Goal: Task Accomplishment & Management: Use online tool/utility

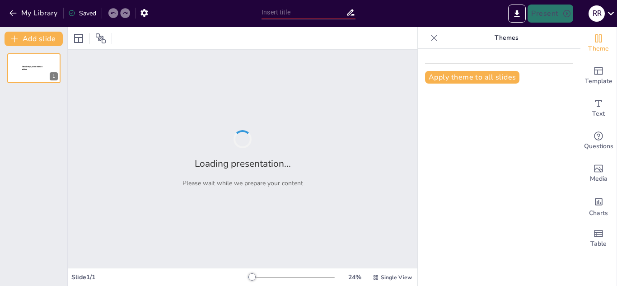
type input "1) Innovación Financiera: Cuenta DNI IMPULSO como Motor de Inclusión Productiva"
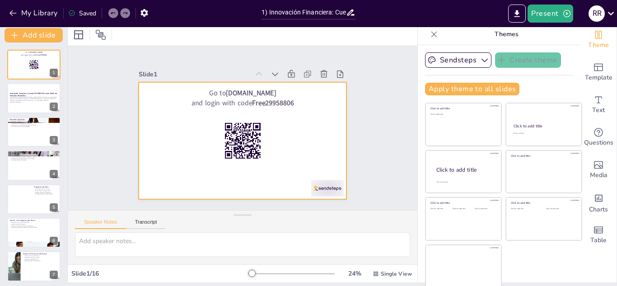
scroll to position [5, 0]
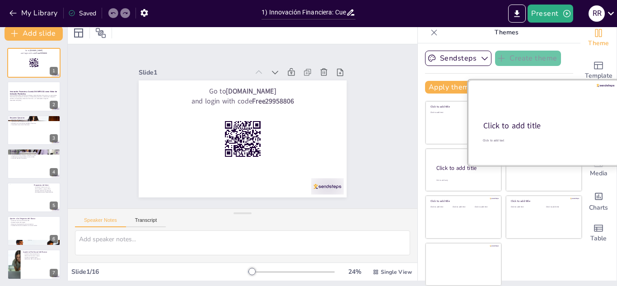
click at [502, 124] on div "Click to add title" at bounding box center [544, 126] width 120 height 11
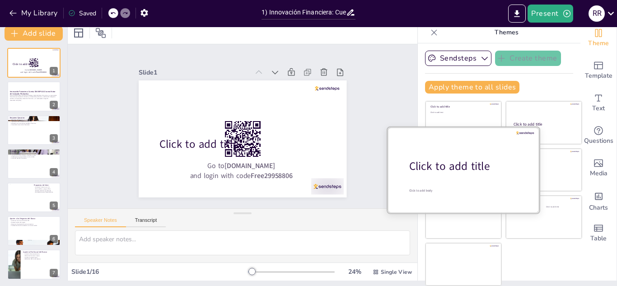
click at [442, 181] on div at bounding box center [464, 169] width 152 height 85
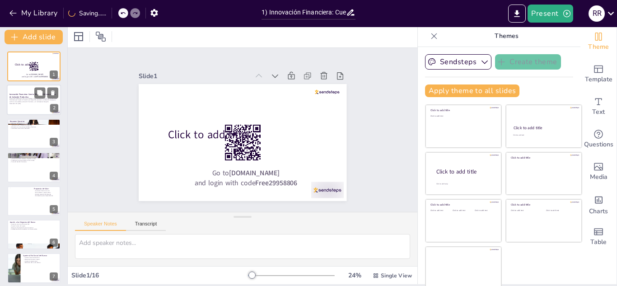
scroll to position [0, 0]
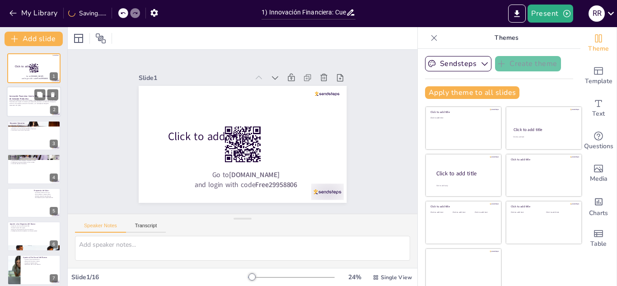
click at [23, 102] on p "Cuenta DNI IMPULSO transforma la billetera digital del Banco Provincia en un ec…" at bounding box center [33, 101] width 49 height 5
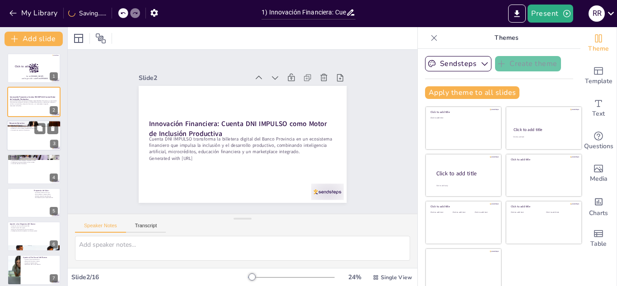
checkbox input "true"
click at [33, 149] on div at bounding box center [34, 135] width 54 height 31
type textarea "La propuesta de Cuenta DNI IMPULSO es integral, enfocándose en las necesidades …"
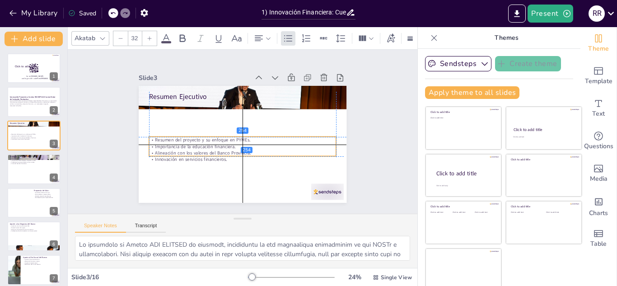
drag, startPoint x: 182, startPoint y: 113, endPoint x: 214, endPoint y: 92, distance: 38.0
click at [182, 150] on p "Alineación con los valores del Banco Provincia." at bounding box center [238, 152] width 184 height 45
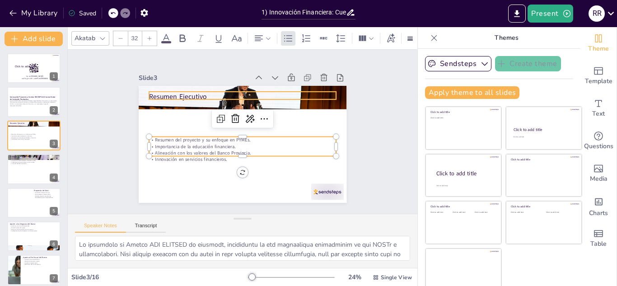
checkbox input "true"
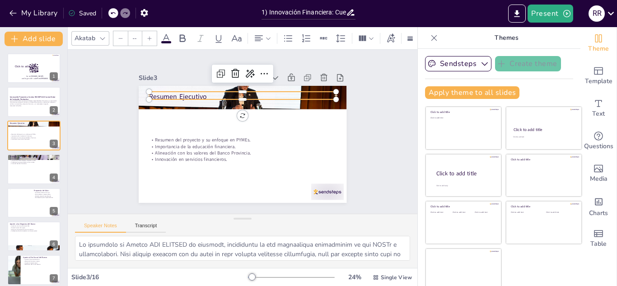
type input "48"
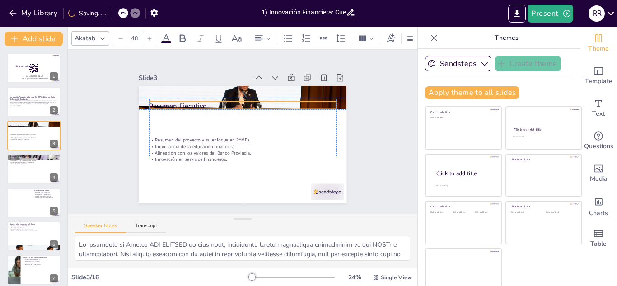
drag, startPoint x: 221, startPoint y: 93, endPoint x: 222, endPoint y: 100, distance: 7.7
click at [222, 100] on p "Resumen Ejecutivo" at bounding box center [252, 108] width 175 height 85
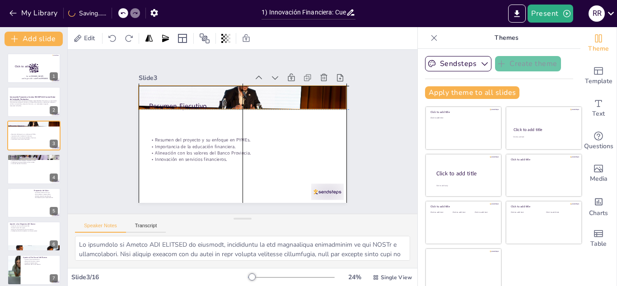
click at [320, 88] on div at bounding box center [250, 98] width 232 height 179
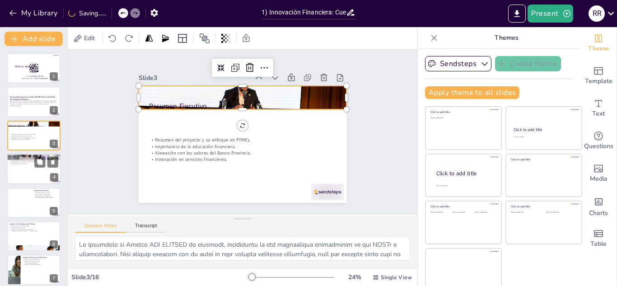
checkbox input "true"
click at [9, 157] on div at bounding box center [34, 157] width 54 height 36
type textarea "El acceso a servicios financieros es crucial para el desarrollo económico de cu…"
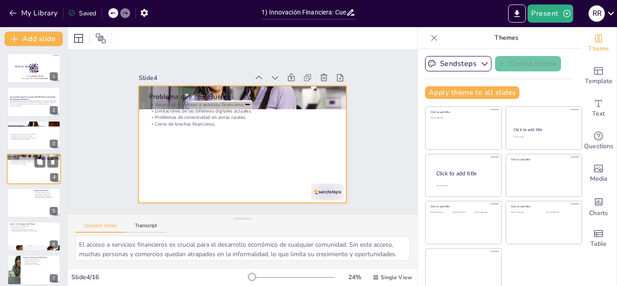
scroll to position [3, 0]
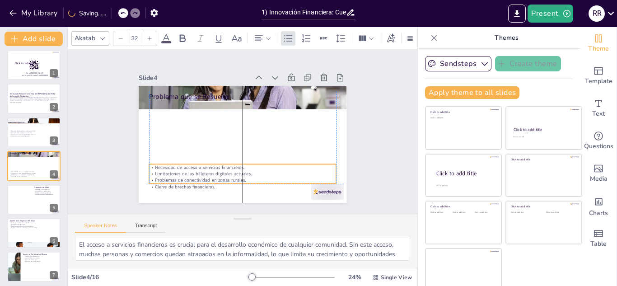
drag, startPoint x: 191, startPoint y: 122, endPoint x: 189, endPoint y: 174, distance: 52.5
click at [189, 174] on p "Problemas de conectividad en zonas rurales." at bounding box center [223, 176] width 174 height 82
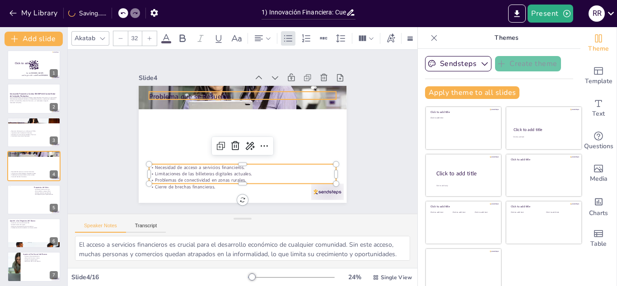
checkbox input "true"
type input "--"
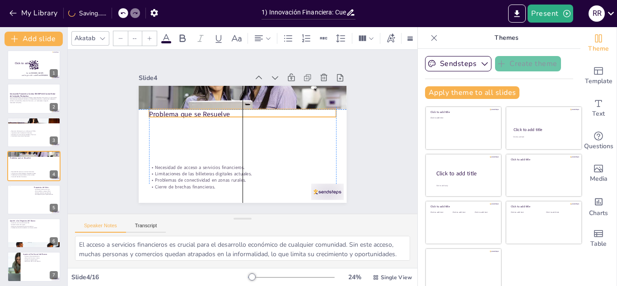
checkbox input "true"
type input "48"
drag, startPoint x: 154, startPoint y: 92, endPoint x: 156, endPoint y: 113, distance: 21.8
click at [156, 113] on p "Problema que se Resuelve" at bounding box center [246, 118] width 181 height 67
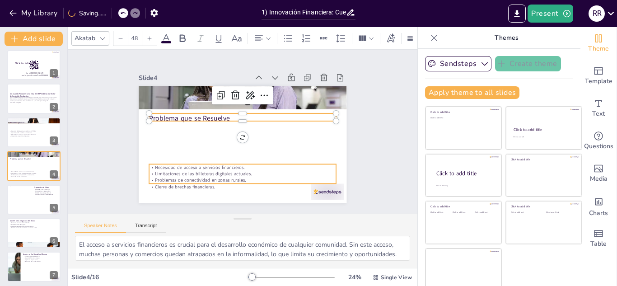
checkbox input "true"
type input "--"
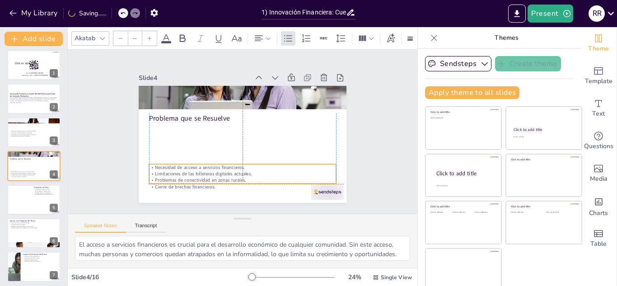
checkbox input "true"
type input "32"
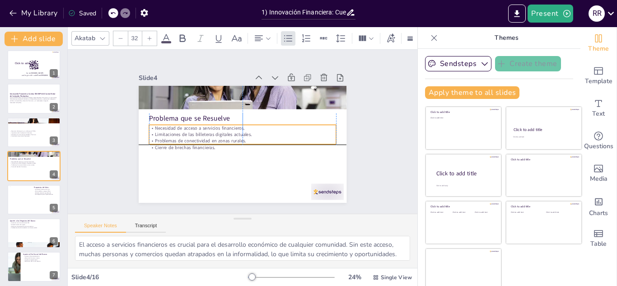
drag, startPoint x: 167, startPoint y: 171, endPoint x: 169, endPoint y: 132, distance: 38.9
click at [169, 132] on p "Limitaciones de las billeteras digitales actuales." at bounding box center [241, 134] width 165 height 99
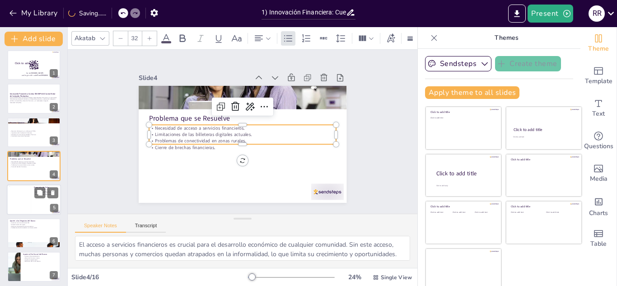
checkbox input "true"
click at [30, 199] on div at bounding box center [20, 200] width 22 height 28
type textarea "El asistente financiero con inteligencia artificial es un elemento diferenciado…"
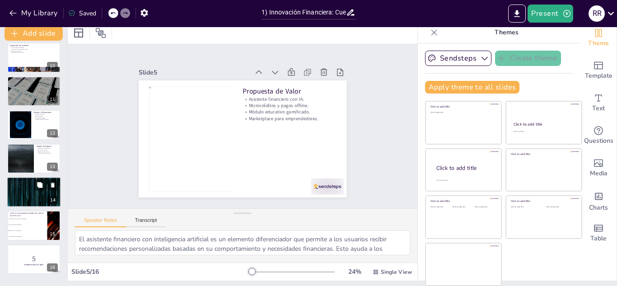
scroll to position [309, 0]
checkbox input "true"
click at [24, 188] on div at bounding box center [34, 191] width 54 height 31
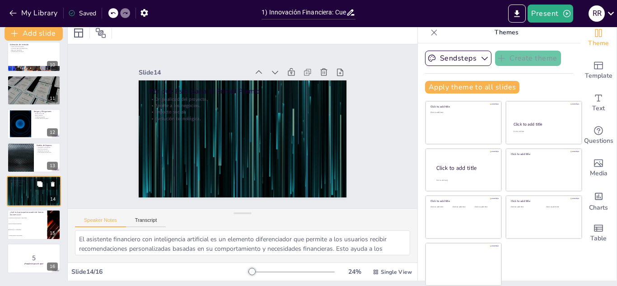
type textarea "La originalidad es un factor clave para destacar en cualquier competencia. Este…"
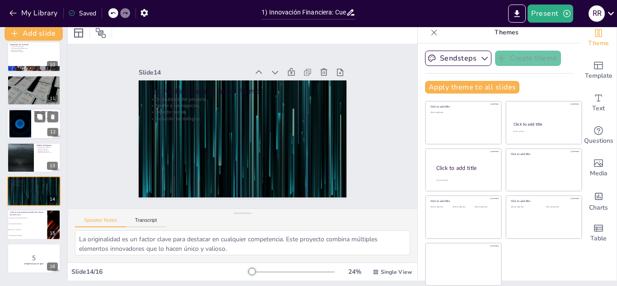
checkbox input "true"
click at [38, 109] on div at bounding box center [34, 123] width 54 height 31
type textarea "El riesgo de fraude es una preocupación constante en cualquier sistema financie…"
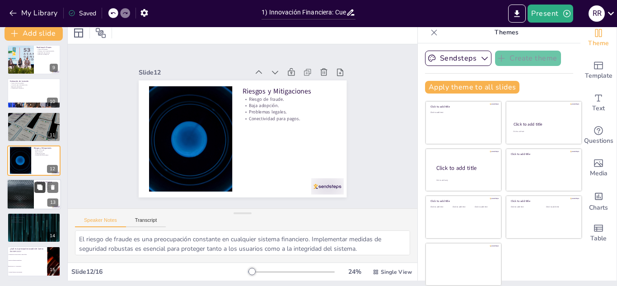
checkbox input "true"
click at [40, 184] on icon at bounding box center [40, 187] width 6 height 6
type textarea "La generación de ingresos es fundamental para la sostenibilidad del modelo de n…"
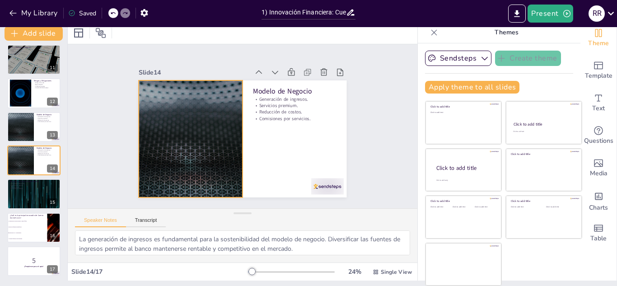
click at [174, 155] on div at bounding box center [191, 112] width 239 height 206
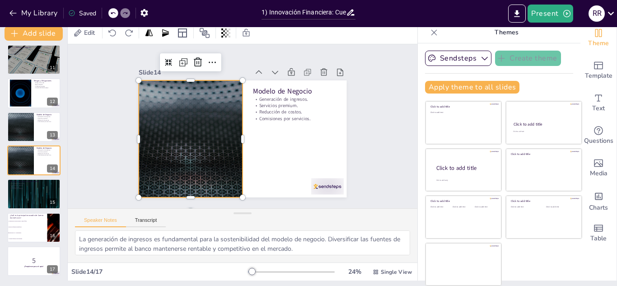
checkbox input "true"
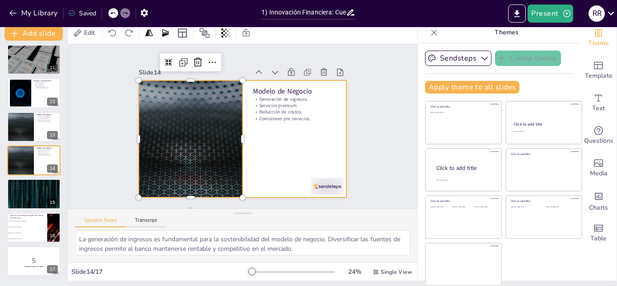
checkbox input "true"
click at [273, 159] on div at bounding box center [239, 138] width 234 height 175
checkbox input "true"
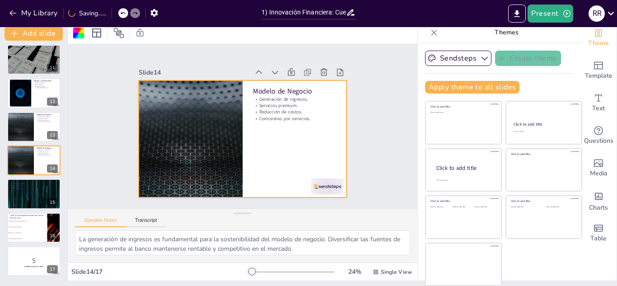
checkbox input "true"
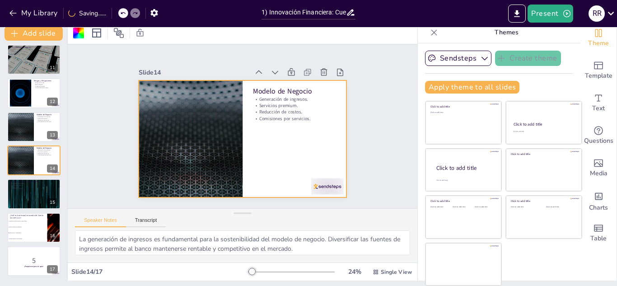
checkbox input "true"
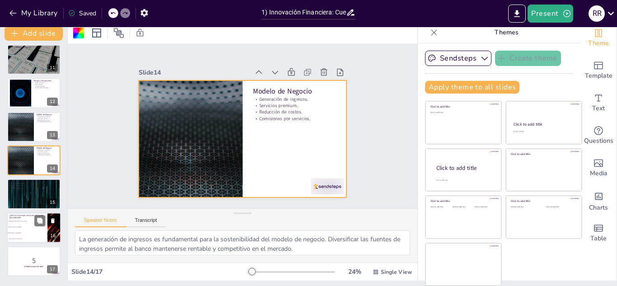
checkbox input "true"
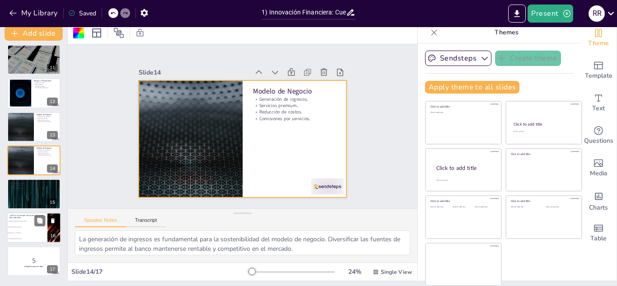
checkbox input "true"
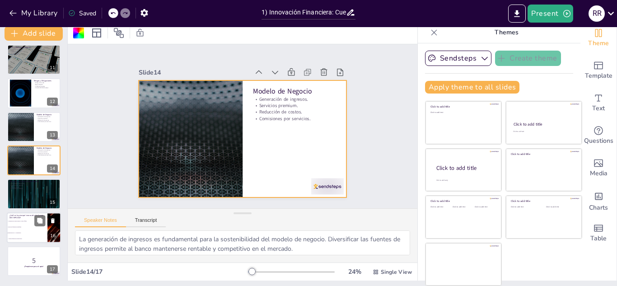
click at [18, 236] on li "Asistente financiero personalizado" at bounding box center [27, 239] width 41 height 6
type textarea "La correcta es la opción 3, "Integración de IA y marketplace". Esta innovación …"
checkbox input "true"
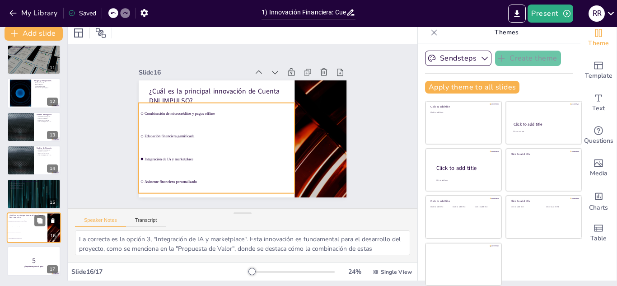
scroll to position [342, 0]
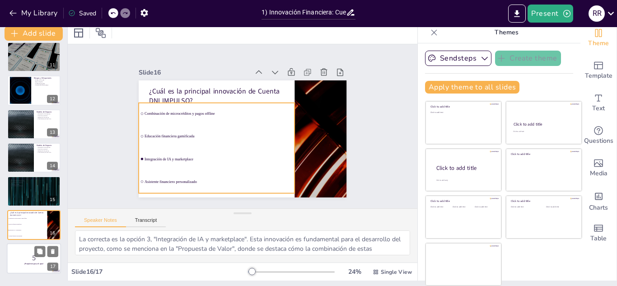
checkbox input "true"
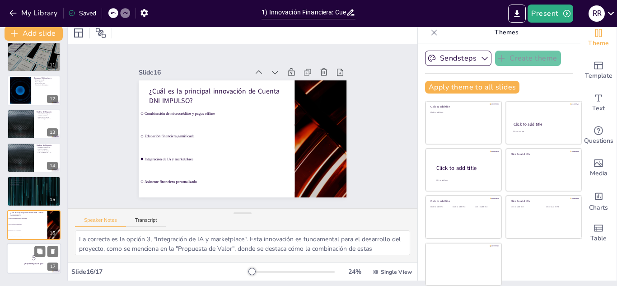
checkbox input "true"
click at [19, 254] on p "5" at bounding box center [33, 258] width 49 height 10
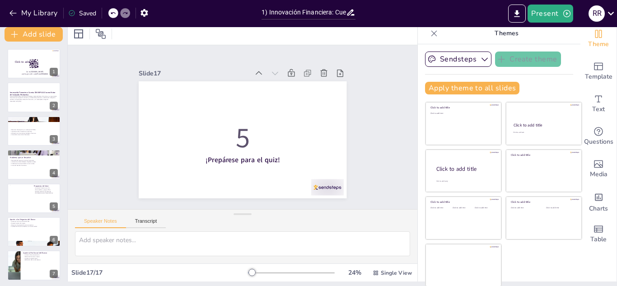
scroll to position [5, 0]
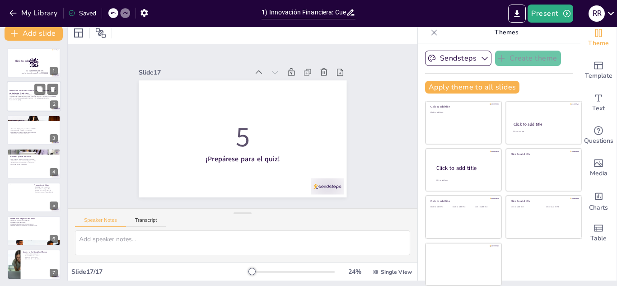
click at [27, 101] on div "Cuenta DNI IMPULSO transforma la billetera digital del Banco Provincia en un ec…" at bounding box center [33, 98] width 49 height 9
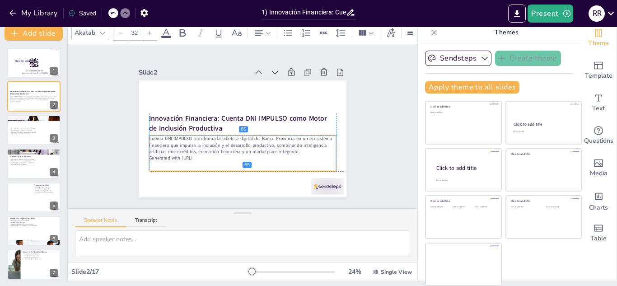
drag, startPoint x: 196, startPoint y: 139, endPoint x: 197, endPoint y: 144, distance: 4.7
click at [197, 144] on p "Cuenta DNI IMPULSO transforma la billetera digital del Banco Provincia en un ec…" at bounding box center [237, 144] width 184 height 76
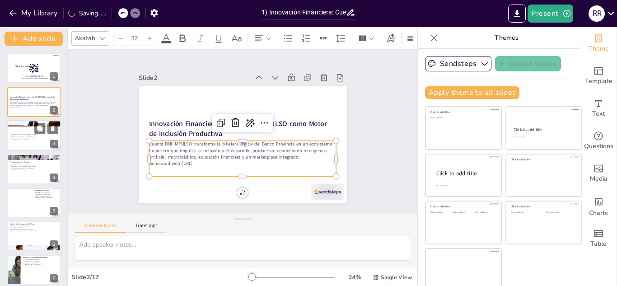
checkbox input "true"
click at [38, 137] on p "Alineación con los valores del Banco Provincia." at bounding box center [33, 138] width 49 height 2
type textarea "La propuesta de Cuenta DNI IMPULSO es integral, enfocándose en las necesidades …"
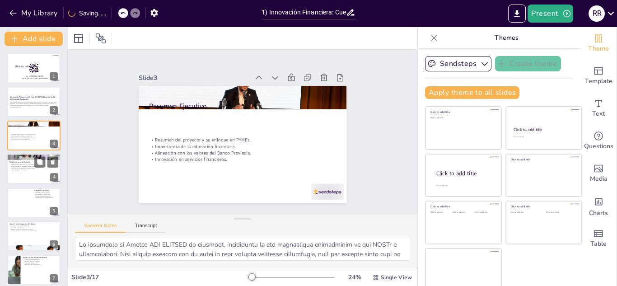
checkbox input "true"
click at [33, 167] on p "Limitaciones de las billeteras digitales actuales." at bounding box center [33, 167] width 49 height 2
type textarea "El acceso a servicios financieros es crucial para el desarrollo económico de cu…"
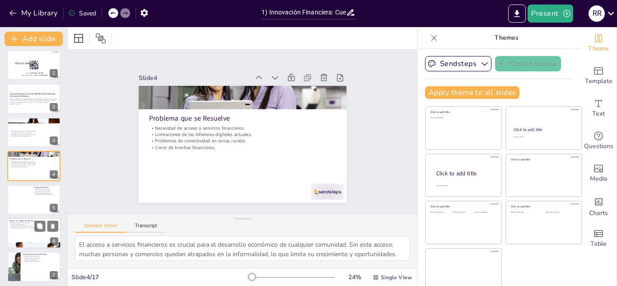
checkbox input "true"
click at [23, 226] on p "Mejora en la penetración entre comercios." at bounding box center [33, 227] width 49 height 2
type textarea "Aumentar el uso de la Cuenta DNI es crucial para el crecimiento del banco. Cuan…"
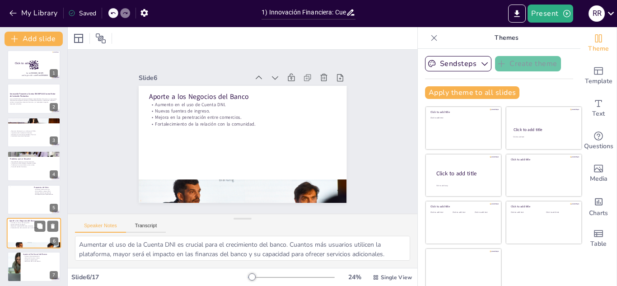
scroll to position [71, 0]
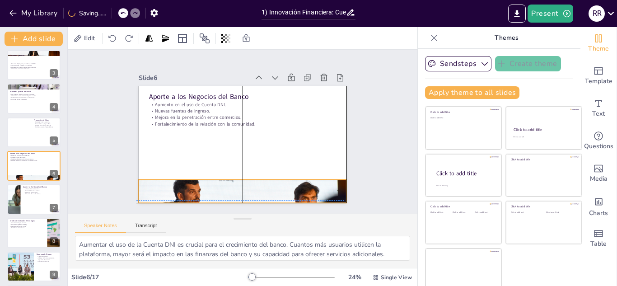
click at [272, 182] on div at bounding box center [194, 167] width 235 height 250
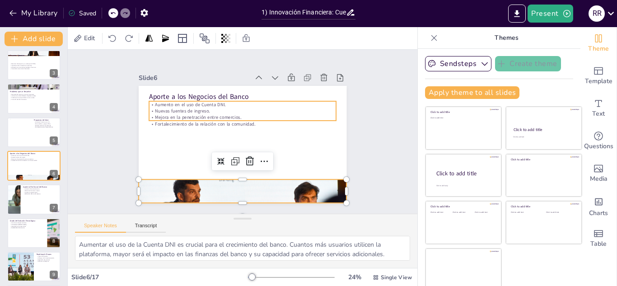
click at [175, 122] on p "Fortalecimiento de la relación con la comunidad." at bounding box center [244, 123] width 184 height 45
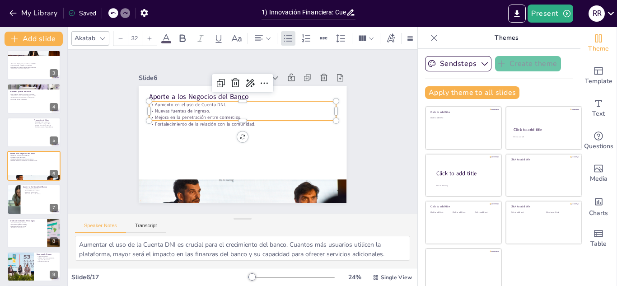
click at [193, 110] on p "Nuevas fuentes de ingreso." at bounding box center [258, 118] width 130 height 144
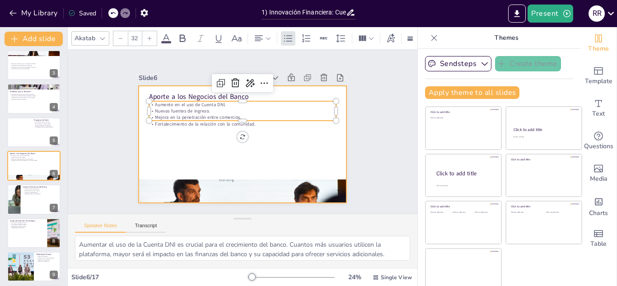
click at [181, 126] on div at bounding box center [239, 144] width 234 height 176
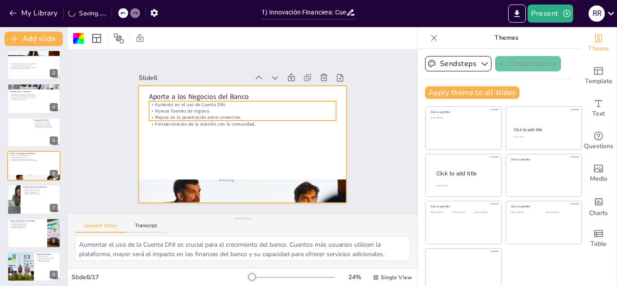
click at [185, 119] on div "Aporte a los Negocios del Banco Aumento en el uso de Cuenta DNI. Nuevas fuentes…" at bounding box center [239, 144] width 234 height 176
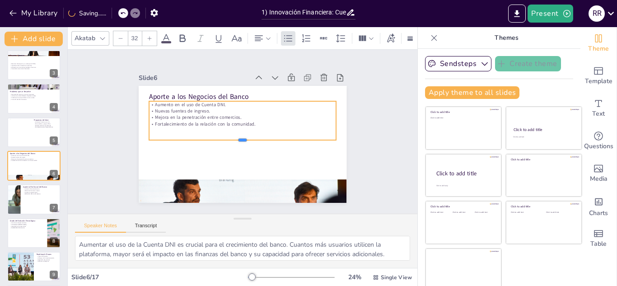
drag, startPoint x: 232, startPoint y: 119, endPoint x: 232, endPoint y: 138, distance: 19.4
click at [232, 138] on div at bounding box center [241, 144] width 187 height 27
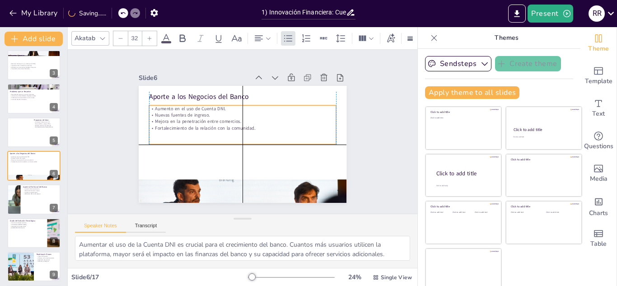
drag, startPoint x: 284, startPoint y: 131, endPoint x: 280, endPoint y: 122, distance: 10.2
click at [280, 122] on div "Aumento en el uso de Cuenta DNI. Nuevas fuentes de ingreso. Mejora en la penetr…" at bounding box center [245, 119] width 188 height 64
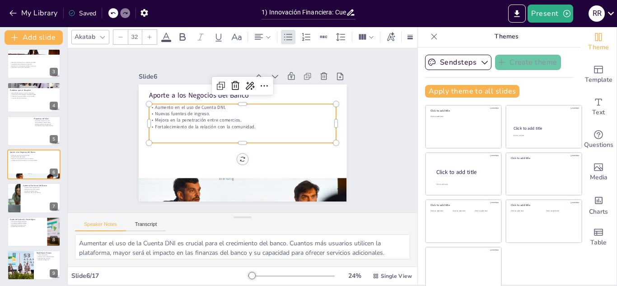
scroll to position [0, 0]
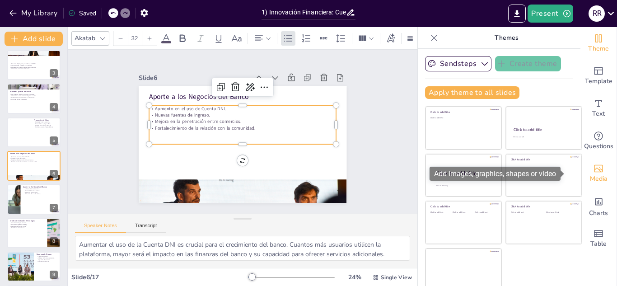
click at [594, 165] on icon "Add images, graphics, shapes or video" at bounding box center [598, 169] width 9 height 8
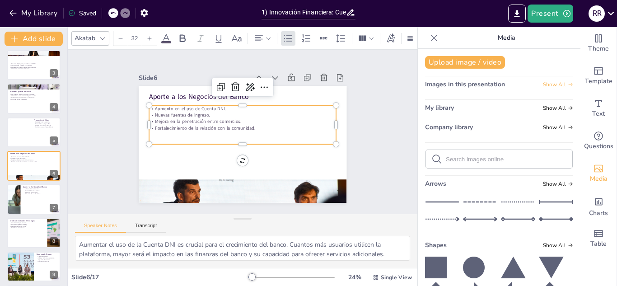
click at [543, 83] on span "Show All" at bounding box center [558, 84] width 30 height 6
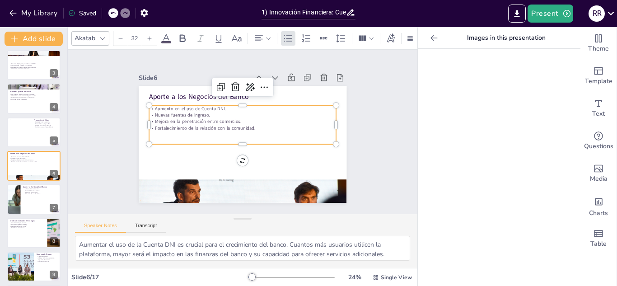
click at [430, 41] on icon at bounding box center [434, 37] width 9 height 9
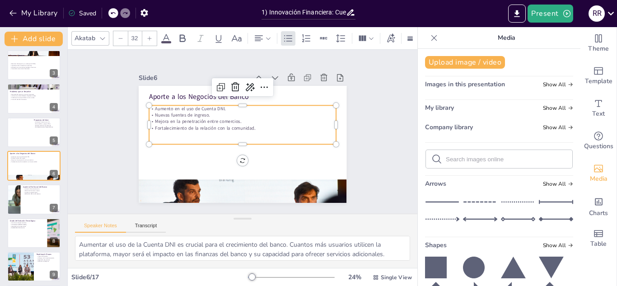
checkbox input "true"
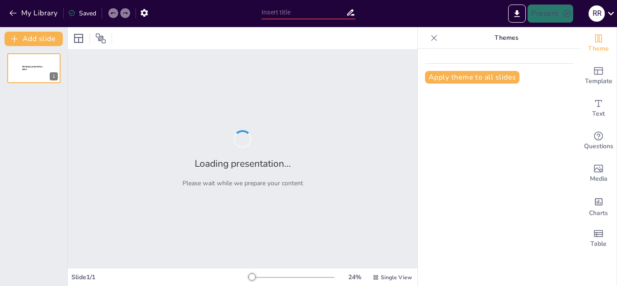
type input "Cuenta DNI IMPULSO: Innovación Financiera para el Desarrollo Productivo"
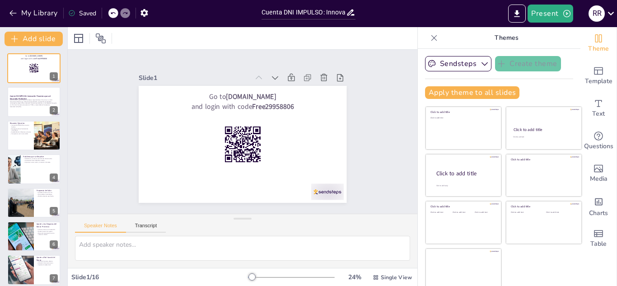
scroll to position [5, 0]
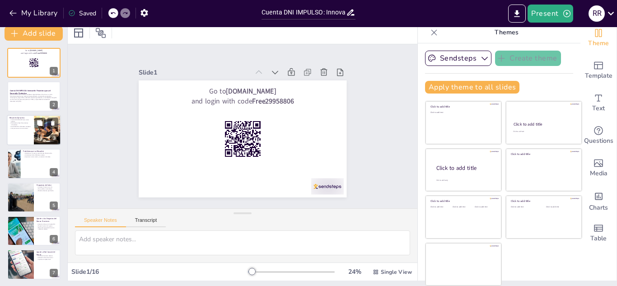
click at [11, 133] on div at bounding box center [34, 130] width 54 height 31
checkbox input "true"
type textarea "Este punto destaca la esencia del proyecto, que es abordar la falta de acceso a…"
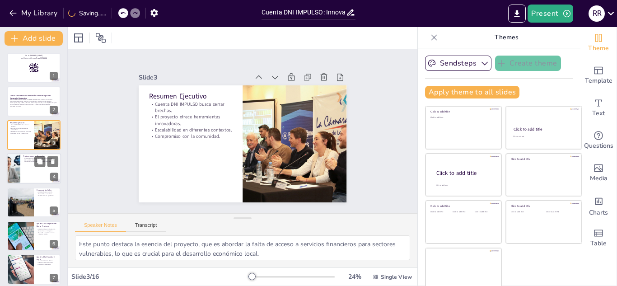
scroll to position [0, 0]
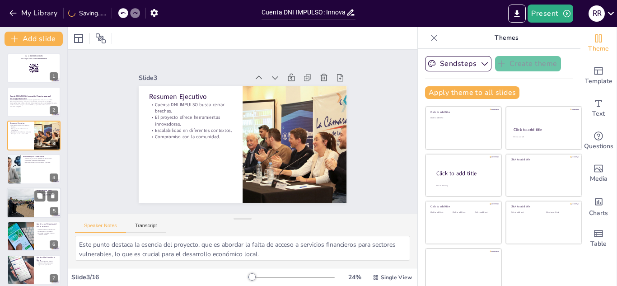
click at [22, 189] on div at bounding box center [20, 203] width 43 height 31
checkbox input "true"
type textarea "La inteligencia artificial es un componente clave que permite personalizar la e…"
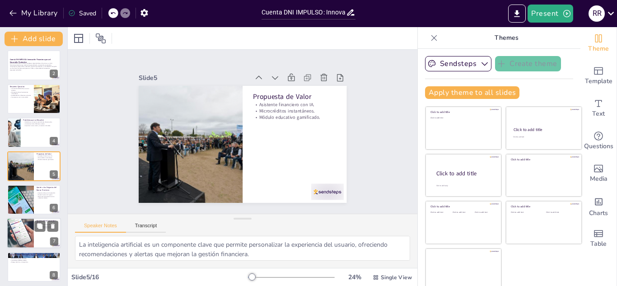
click at [24, 220] on div at bounding box center [20, 233] width 54 height 31
checkbox input "true"
type textarea "La inclusión financiera es un objetivo fundamental que ayuda a romper ciclos de…"
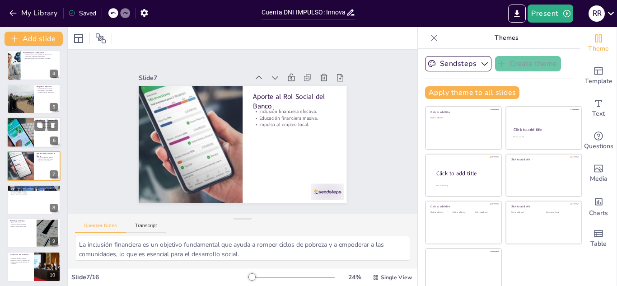
click at [23, 136] on div at bounding box center [20, 132] width 54 height 31
checkbox input "true"
type textarea "Aumentar el uso de la cuenta es crucial para el éxito del banco, ya que más usu…"
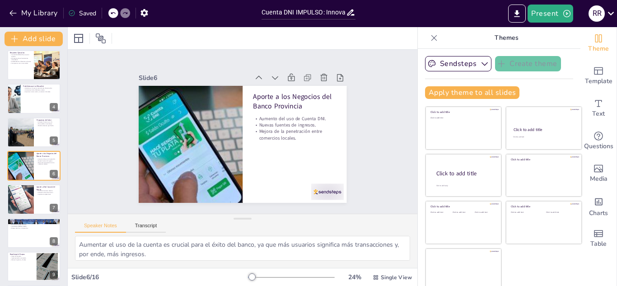
scroll to position [309, 0]
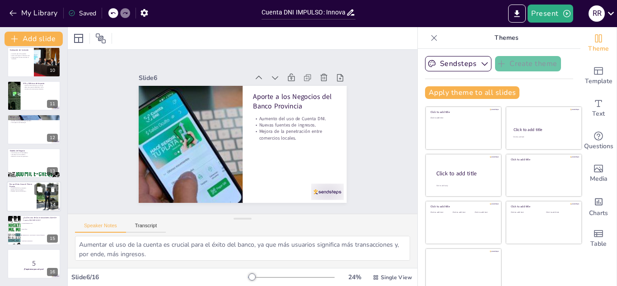
click at [17, 196] on div at bounding box center [34, 196] width 54 height 31
checkbox input "true"
type textarea "La originalidad es un factor clave que puede diferenciar a este proyecto de otr…"
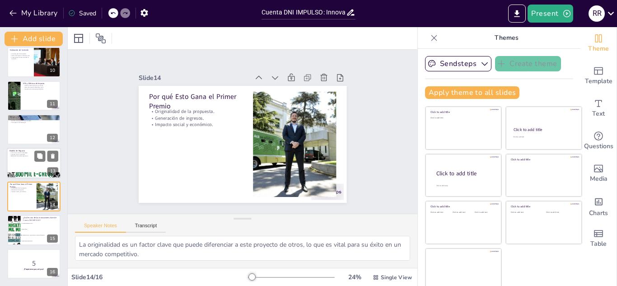
click at [24, 156] on p "Reducción de costos operativos." at bounding box center [33, 156] width 49 height 2
checkbox input "true"
type textarea "Las comisiones son una fuente importante de ingresos que puede contribuir signi…"
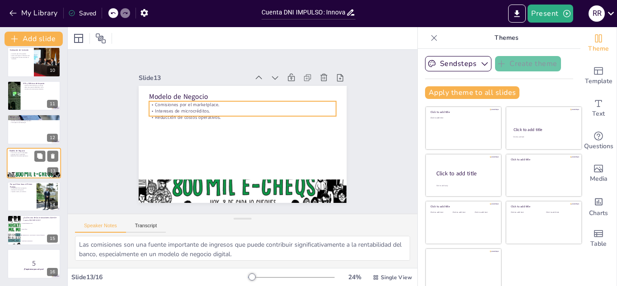
scroll to position [306, 0]
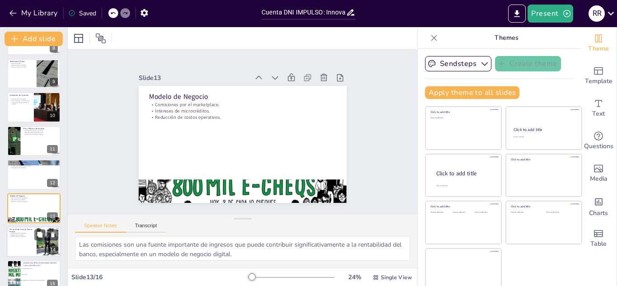
click at [31, 228] on p "Por qué Esto Gana el Primer Premio" at bounding box center [21, 230] width 24 height 5
checkbox input "true"
type textarea "La originalidad es un factor clave que puede diferenciar a este proyecto de otr…"
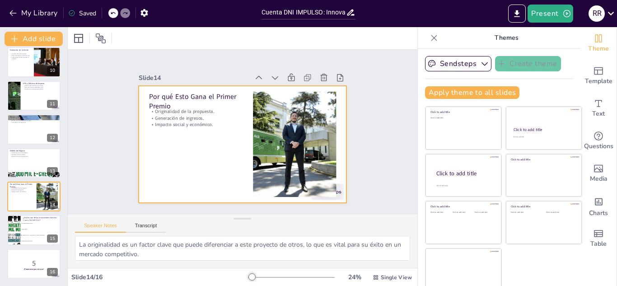
checkbox input "true"
